Goal: Navigation & Orientation: Find specific page/section

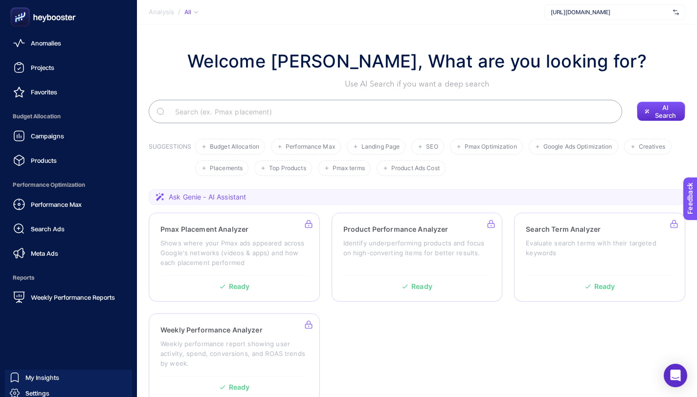
scroll to position [77, 0]
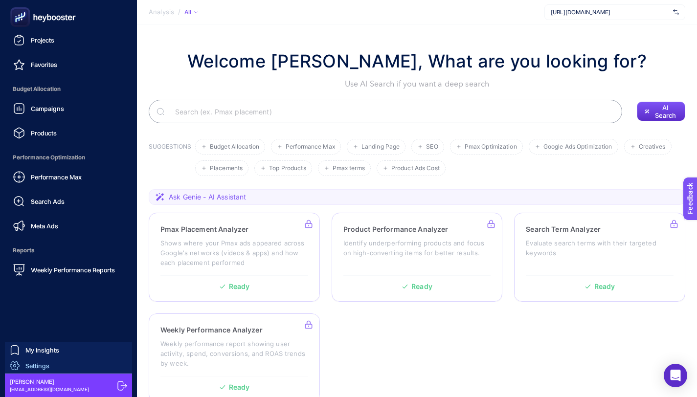
click at [38, 366] on span "Settings" at bounding box center [37, 366] width 24 height 8
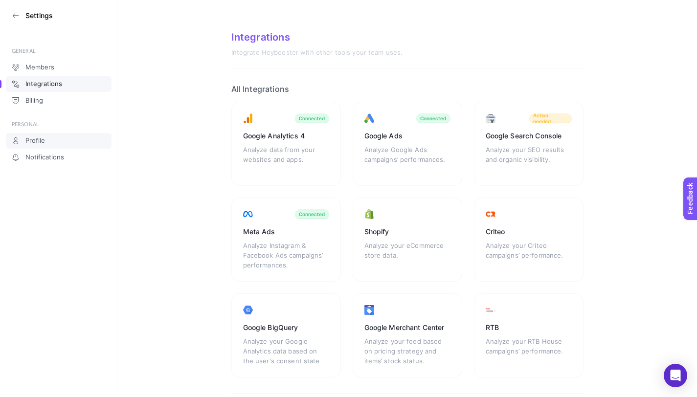
click at [59, 142] on link "Profile" at bounding box center [59, 141] width 106 height 16
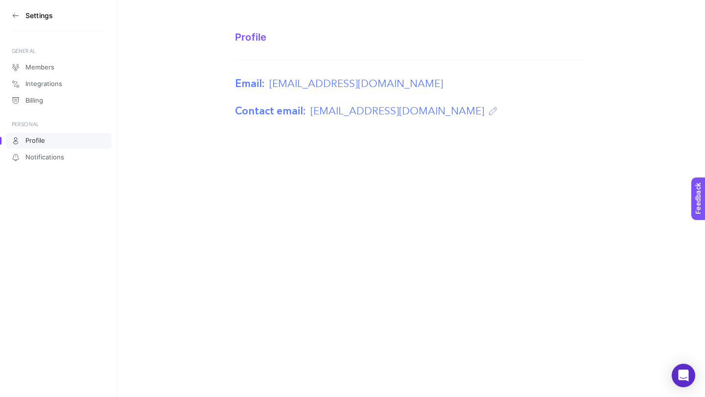
click at [236, 41] on div "Profile" at bounding box center [411, 37] width 352 height 12
click at [48, 154] on span "Notifications" at bounding box center [44, 158] width 39 height 8
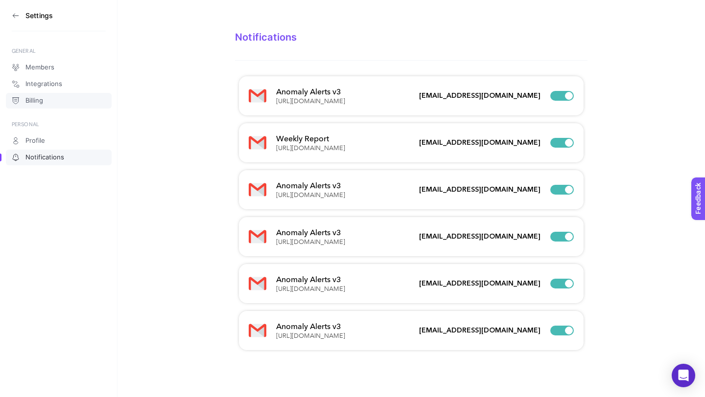
click at [48, 101] on link "Billing" at bounding box center [59, 101] width 106 height 16
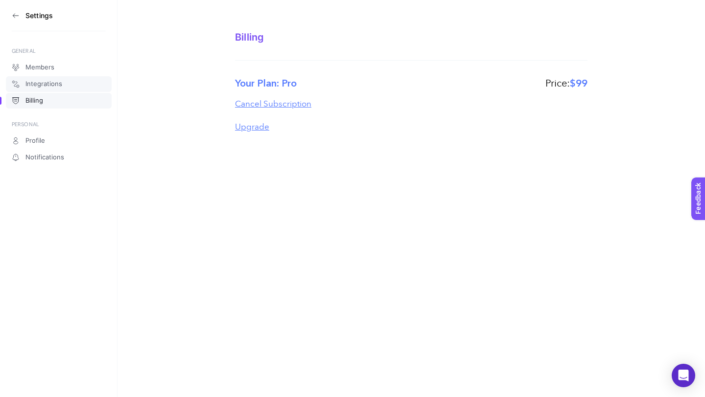
click at [52, 83] on span "Integrations" at bounding box center [43, 84] width 37 height 8
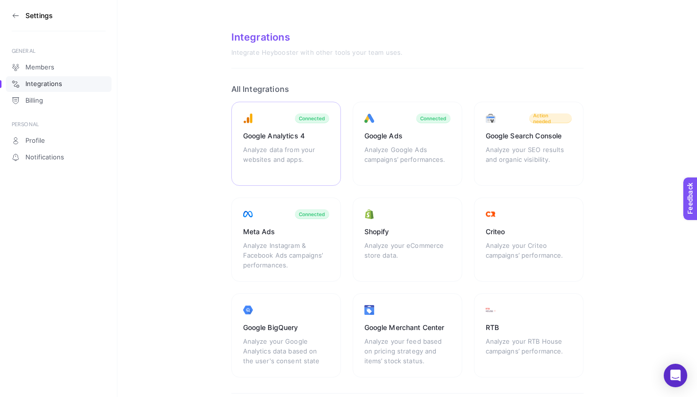
click at [313, 136] on div "Google Analytics 4" at bounding box center [286, 136] width 86 height 10
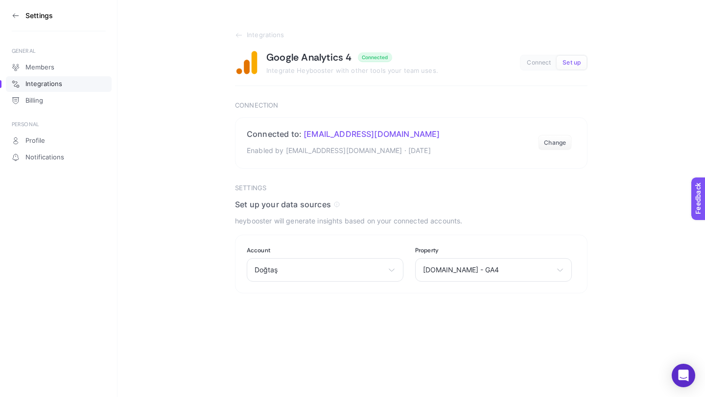
click at [68, 86] on link "Integrations" at bounding box center [59, 84] width 106 height 16
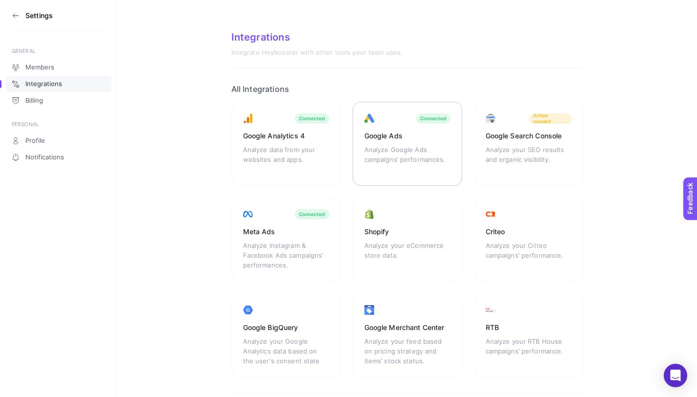
click at [399, 130] on div "Google Ads Analyze Google Ads campaigns’ performances. Connected" at bounding box center [408, 144] width 110 height 84
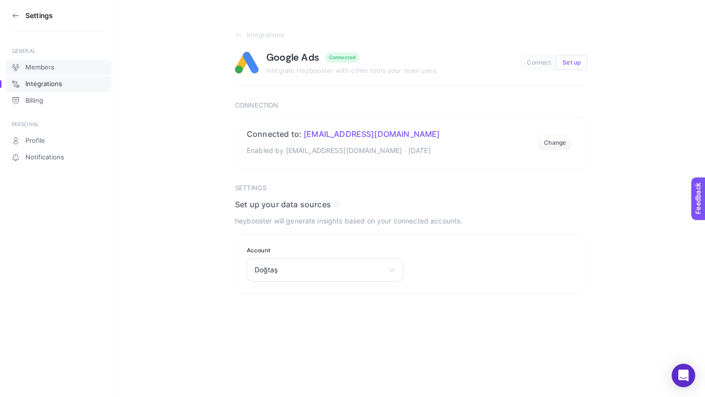
click at [48, 69] on span "Members" at bounding box center [39, 68] width 29 height 8
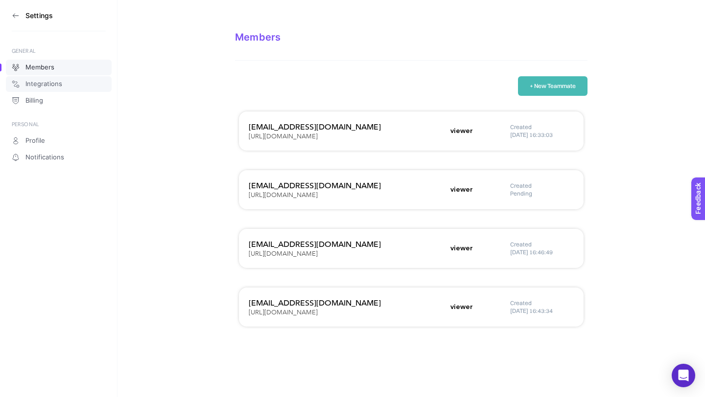
click at [48, 83] on span "Integrations" at bounding box center [43, 84] width 37 height 8
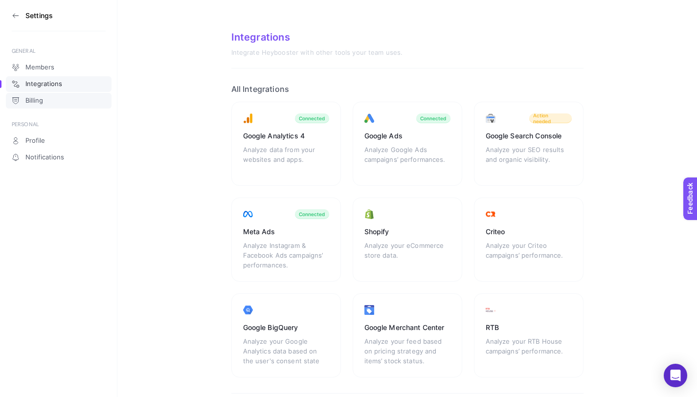
click at [52, 94] on link "Billing" at bounding box center [59, 101] width 106 height 16
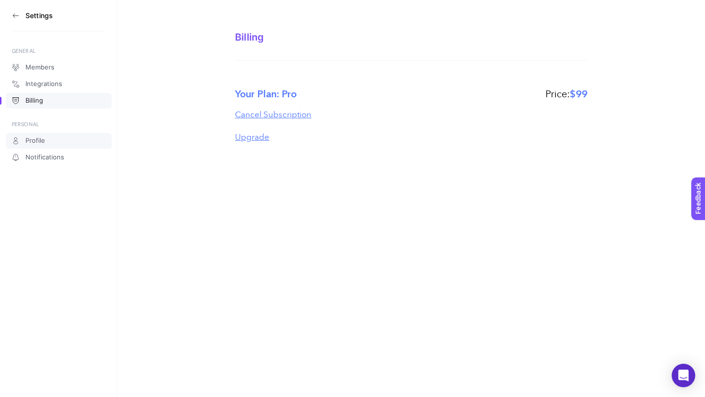
click at [46, 145] on link "Profile" at bounding box center [59, 141] width 106 height 16
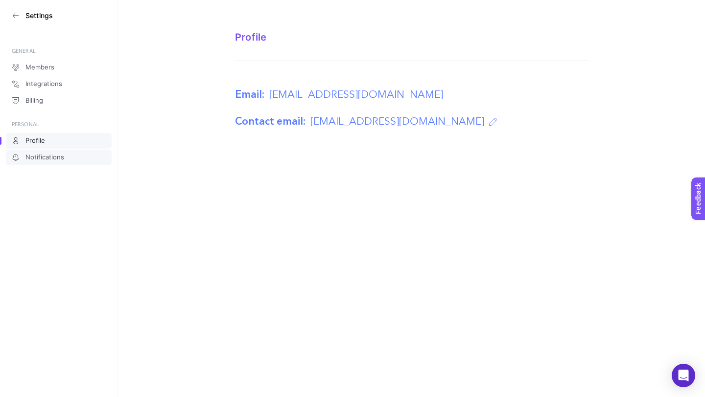
click at [49, 159] on span "Notifications" at bounding box center [44, 158] width 39 height 8
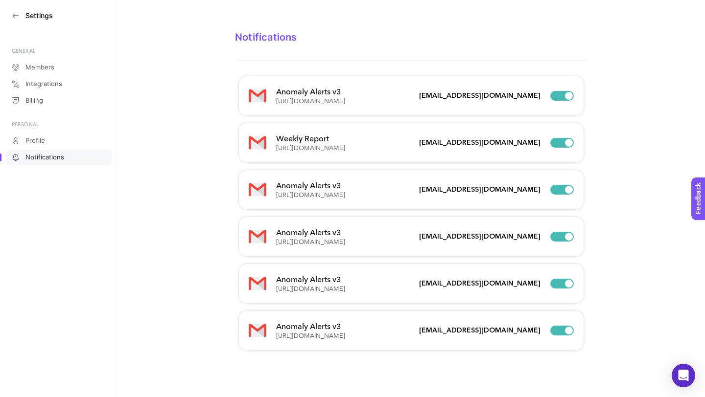
click at [16, 18] on icon at bounding box center [16, 16] width 8 height 8
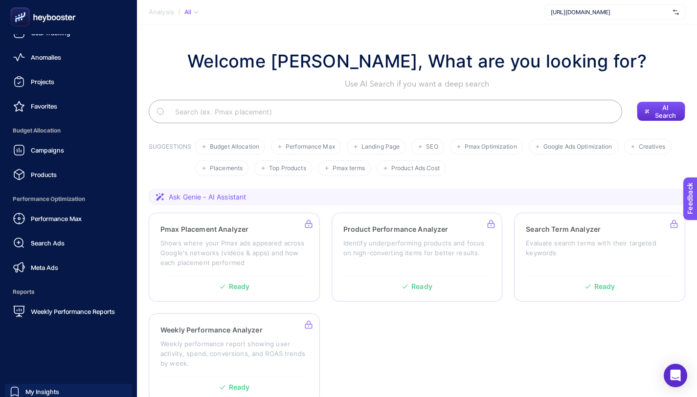
scroll to position [77, 0]
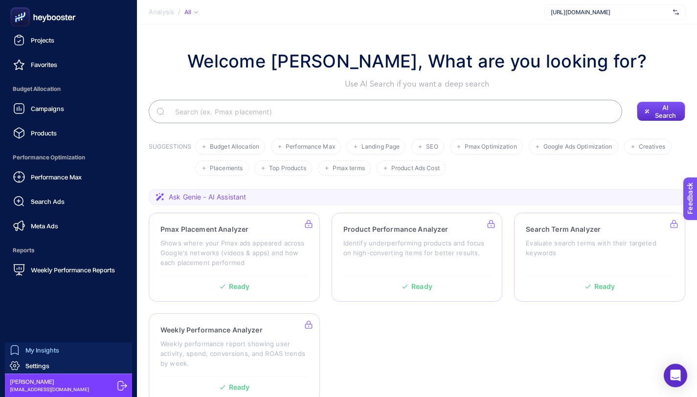
click at [45, 350] on span "My Insights" at bounding box center [42, 350] width 34 height 8
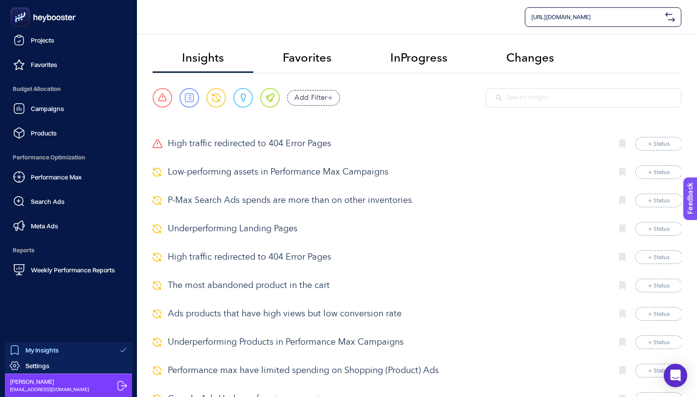
scroll to position [19, 0]
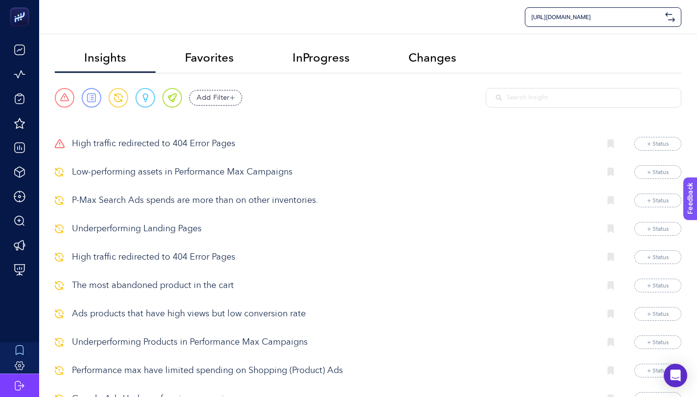
click at [219, 144] on p "High traffic redirected to 404 Error Pages" at bounding box center [332, 143] width 521 height 13
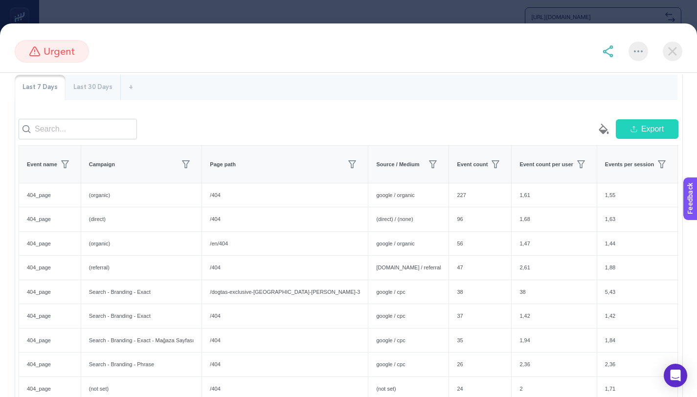
scroll to position [111, 0]
